Goal: Task Accomplishment & Management: Use online tool/utility

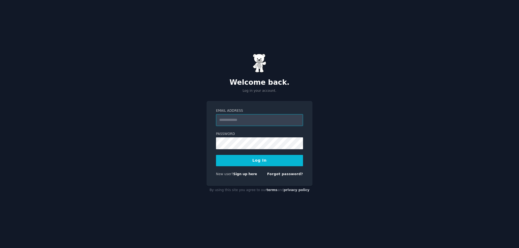
click at [262, 118] on input "Email Address" at bounding box center [259, 120] width 87 height 12
click at [280, 99] on div "Welcome back. Log in your account. Email Address Password Log In New user? Sign…" at bounding box center [259, 124] width 519 height 248
click at [263, 115] on input "Email Address" at bounding box center [259, 120] width 87 height 12
type input "**********"
click at [292, 175] on link "Forgot password?" at bounding box center [285, 174] width 36 height 4
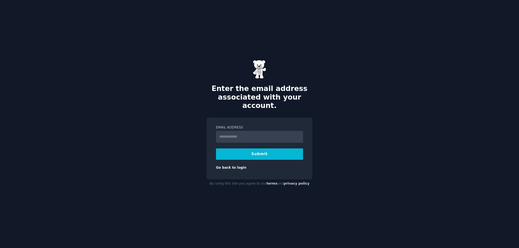
click at [268, 133] on input "Email Address" at bounding box center [259, 137] width 87 height 12
type input "**********"
click at [263, 153] on button "Submit" at bounding box center [259, 154] width 87 height 11
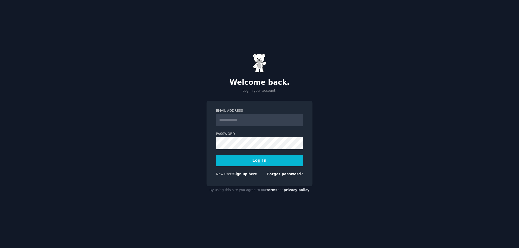
click at [219, 118] on input "Email Address" at bounding box center [259, 120] width 87 height 12
type input "**********"
click at [235, 175] on link "Sign up here" at bounding box center [245, 174] width 24 height 4
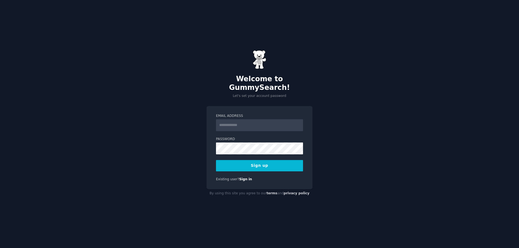
click at [231, 122] on input "Email Address" at bounding box center [259, 125] width 87 height 12
type input "**********"
click at [258, 162] on button "Sign up" at bounding box center [259, 165] width 87 height 11
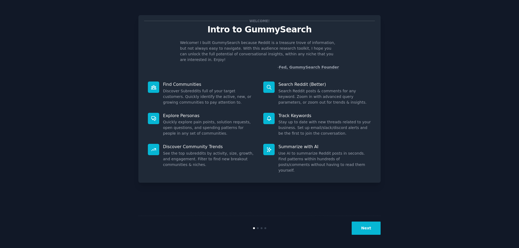
click at [359, 229] on button "Next" at bounding box center [366, 228] width 29 height 13
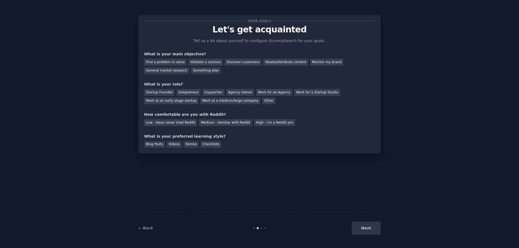
click at [368, 230] on div "Next" at bounding box center [340, 228] width 81 height 13
click at [190, 166] on div "Your goals Let's get acquainted Tell us a bit about yourself to configure Gummy…" at bounding box center [259, 124] width 242 height 233
click at [233, 61] on div "Discover customers" at bounding box center [243, 62] width 36 height 7
click at [310, 64] on div "Monitor my brand" at bounding box center [326, 62] width 33 height 7
click at [231, 63] on div "Discover customers" at bounding box center [243, 62] width 36 height 7
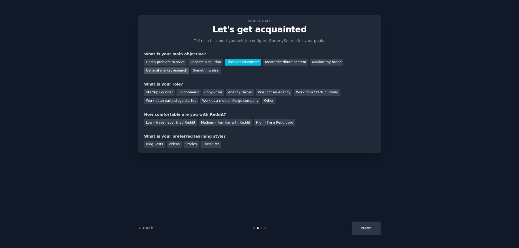
click at [189, 68] on div "General market research" at bounding box center [166, 71] width 45 height 7
click at [167, 62] on div "Find a problem to solve" at bounding box center [165, 62] width 42 height 7
click at [156, 92] on div "Startup Founder" at bounding box center [159, 92] width 31 height 7
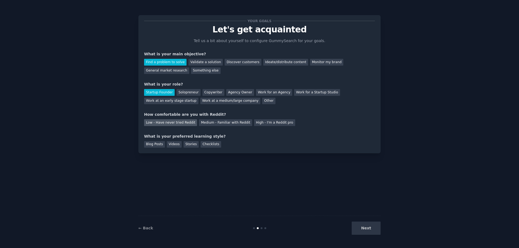
click at [162, 125] on div "Low - Have never tried Reddit" at bounding box center [170, 122] width 53 height 7
click at [151, 143] on div "Blog Posts" at bounding box center [154, 144] width 21 height 7
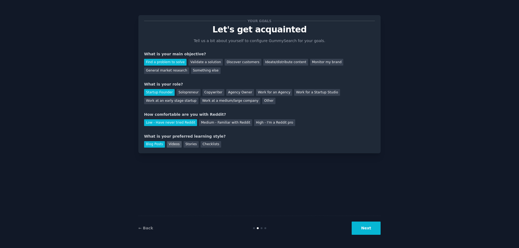
click at [173, 145] on div "Videos" at bounding box center [174, 144] width 15 height 7
click at [155, 147] on div "Blog Posts" at bounding box center [154, 144] width 21 height 7
click at [359, 228] on button "Next" at bounding box center [366, 228] width 29 height 13
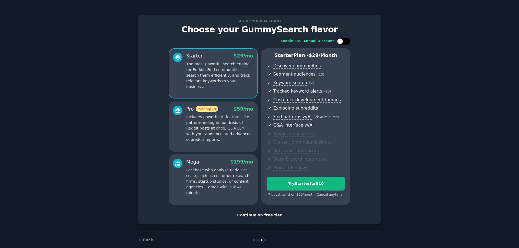
click at [347, 43] on div at bounding box center [344, 41] width 14 height 6
click at [338, 44] on div at bounding box center [344, 41] width 14 height 6
checkbox input "false"
click at [259, 217] on div "Continue on free tier" at bounding box center [259, 216] width 231 height 6
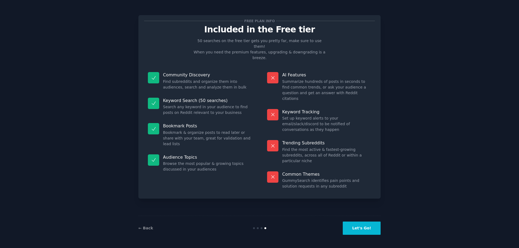
click at [369, 229] on button "Let's Go!" at bounding box center [362, 228] width 38 height 13
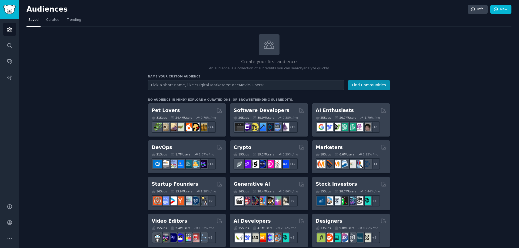
click at [192, 85] on input "text" at bounding box center [246, 85] width 196 height 10
type input "ANIMAL ESTATUE"
click at [348, 80] on button "Find Communities" at bounding box center [369, 85] width 42 height 10
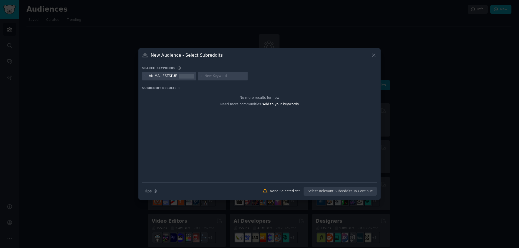
click at [159, 76] on div "ANIMAL ESTATUE" at bounding box center [163, 76] width 28 height 5
click at [146, 77] on icon at bounding box center [145, 76] width 3 height 3
click at [151, 76] on input "text" at bounding box center [169, 76] width 41 height 5
type input "PORCH ANIMAL OUTFIT"
click at [186, 76] on input "PORCH ANIMAL OUTFIT" at bounding box center [169, 76] width 41 height 5
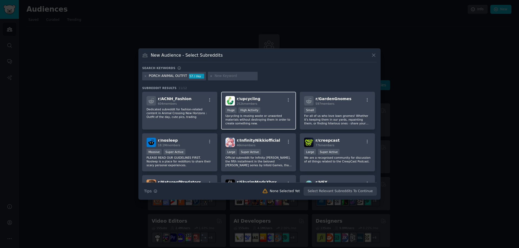
click at [260, 117] on p "Upcycling is reusing waste or unwanted materials without destroying them in ord…" at bounding box center [258, 119] width 66 height 11
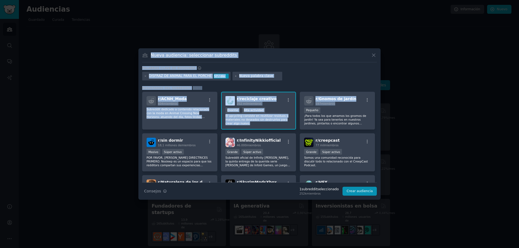
drag, startPoint x: 377, startPoint y: 100, endPoint x: 380, endPoint y: 108, distance: 8.5
click at [380, 108] on div "​ Nueva audiencia: seleccionar subreddits Palabras clave de búsqueda DISFRAZ DE…" at bounding box center [259, 124] width 515 height 248
click at [397, 133] on div at bounding box center [259, 124] width 519 height 248
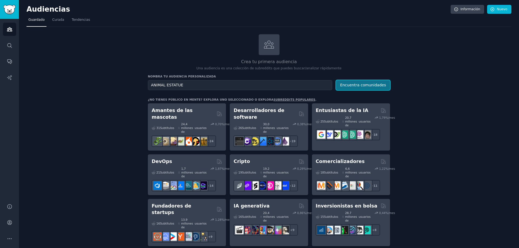
click at [357, 86] on font "Encuentra comunidades" at bounding box center [363, 85] width 46 height 4
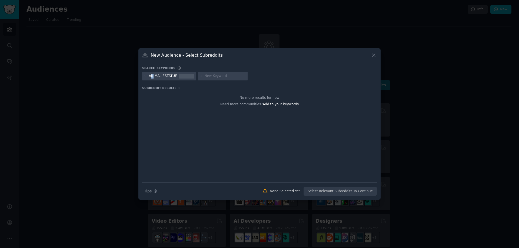
click at [152, 76] on div "ANIMAL ESTATUE" at bounding box center [163, 76] width 28 height 5
click at [374, 56] on icon at bounding box center [373, 55] width 3 height 3
